Goal: Check status: Check status

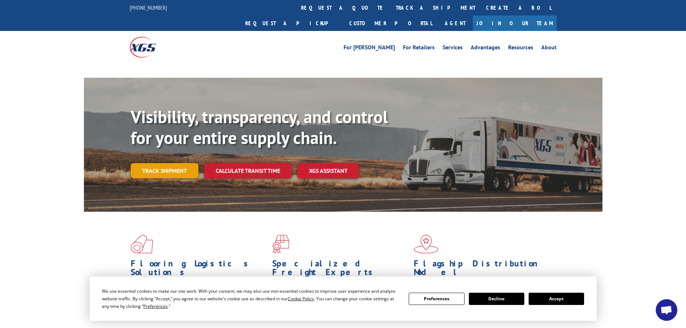
click at [177, 163] on link "Track shipment" at bounding box center [165, 170] width 68 height 15
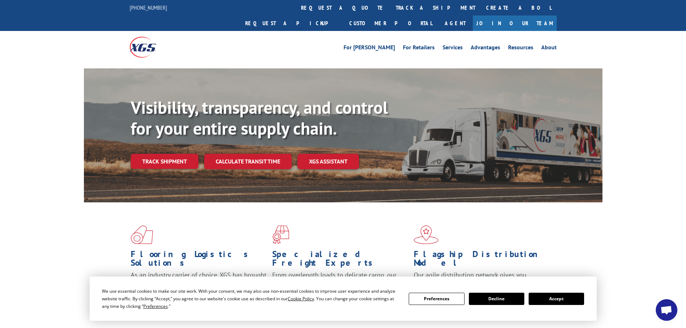
click at [566, 303] on button "Accept" at bounding box center [556, 299] width 55 height 12
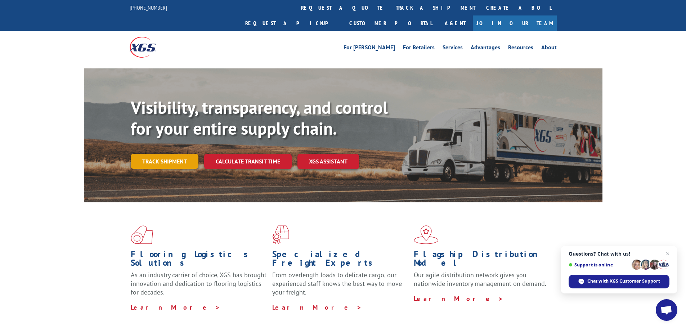
click at [175, 154] on link "Track shipment" at bounding box center [165, 161] width 68 height 15
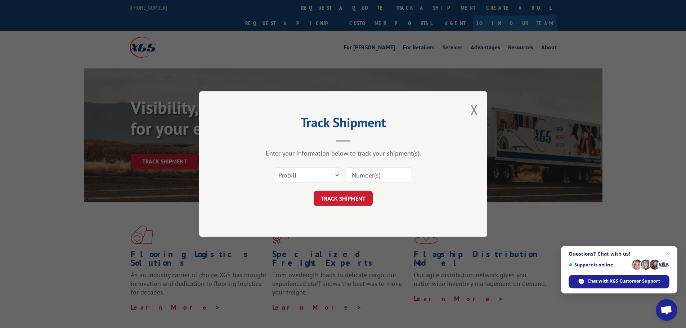
click at [366, 177] on input at bounding box center [379, 175] width 66 height 15
type input "17233007"
click at [360, 199] on button "TRACK SHIPMENT" at bounding box center [343, 198] width 59 height 15
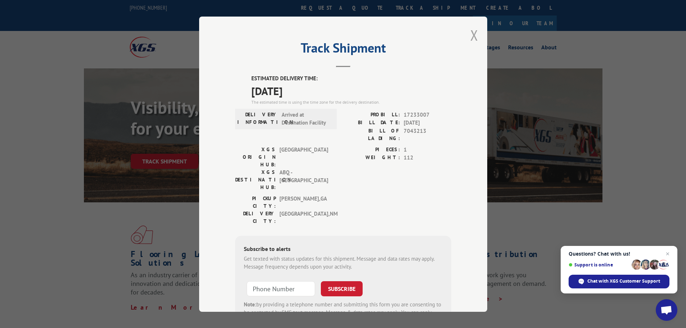
click at [474, 35] on button "Close modal" at bounding box center [475, 35] width 8 height 19
